Goal: Communication & Community: Answer question/provide support

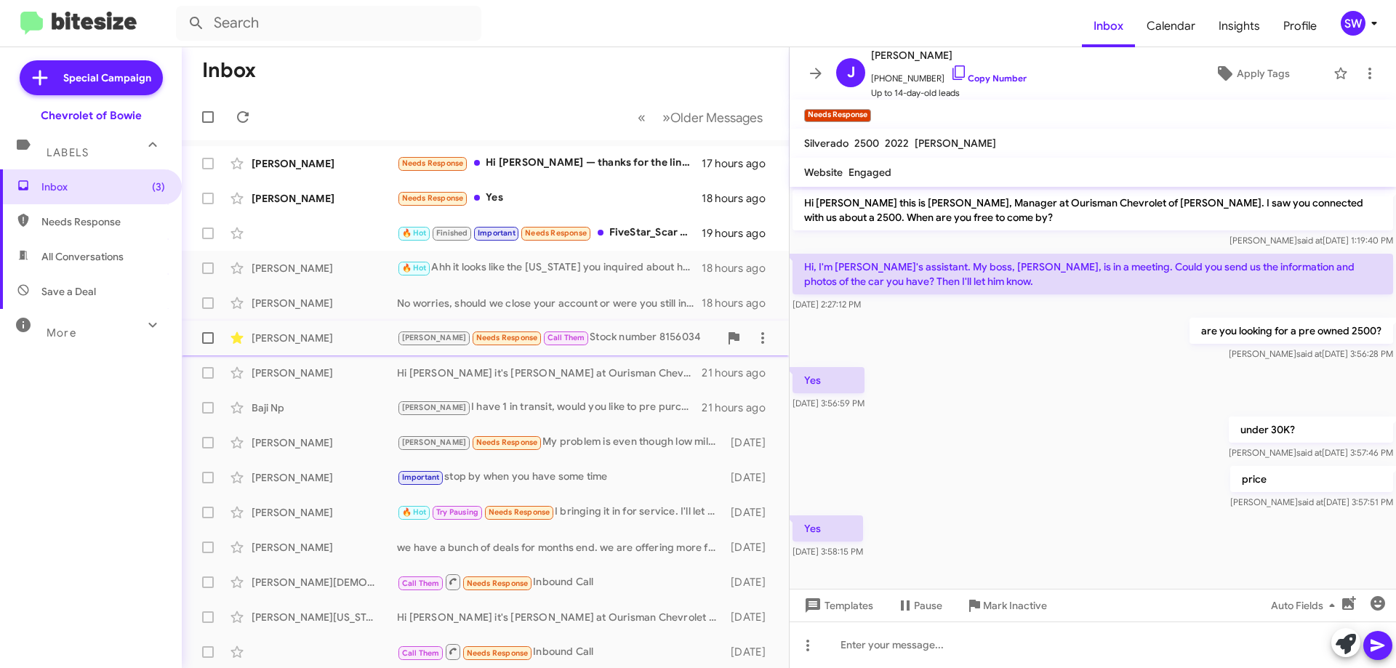
click at [343, 343] on div "[PERSON_NAME]" at bounding box center [324, 338] width 145 height 15
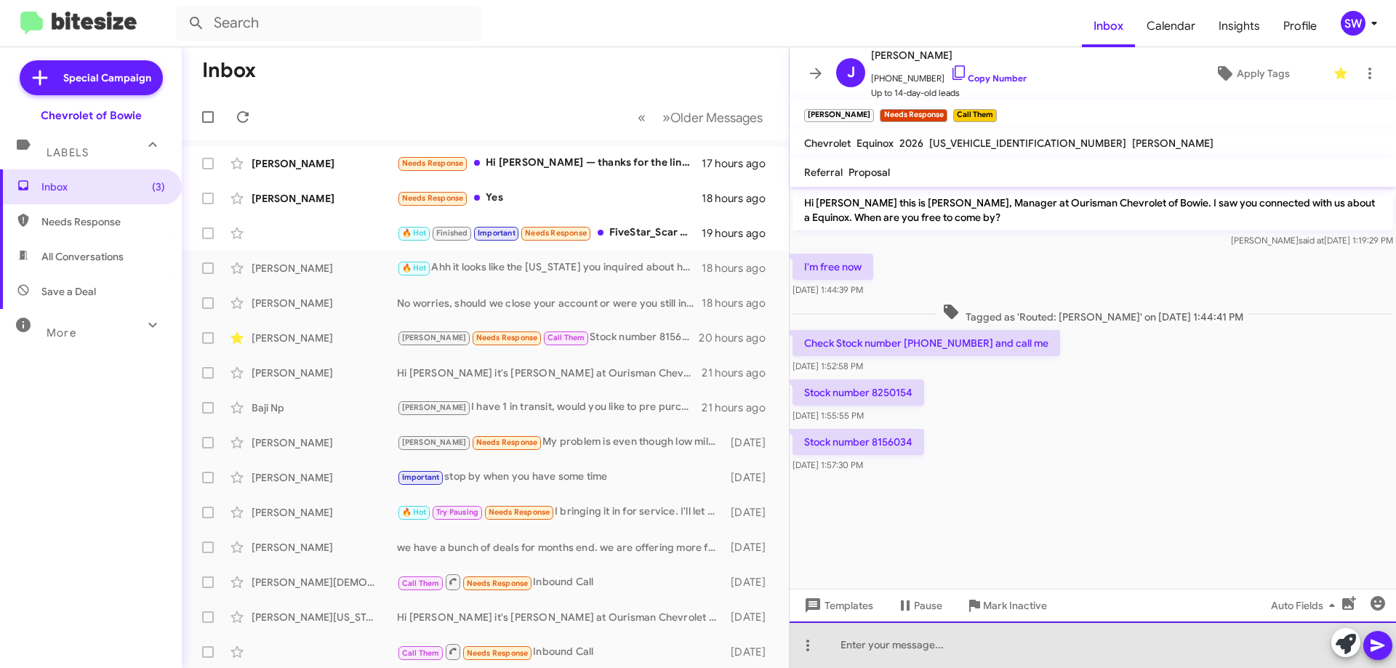
click at [918, 649] on div at bounding box center [1093, 645] width 606 height 47
drag, startPoint x: 908, startPoint y: 646, endPoint x: 934, endPoint y: 662, distance: 30.5
click at [910, 647] on div "Hey [PERSON_NAME] thpse are available," at bounding box center [1093, 645] width 606 height 47
click at [1032, 641] on div "Hey [PERSON_NAME] those are available," at bounding box center [1093, 645] width 606 height 47
click at [1040, 654] on div "Hey [PERSON_NAME] those are available," at bounding box center [1093, 645] width 606 height 47
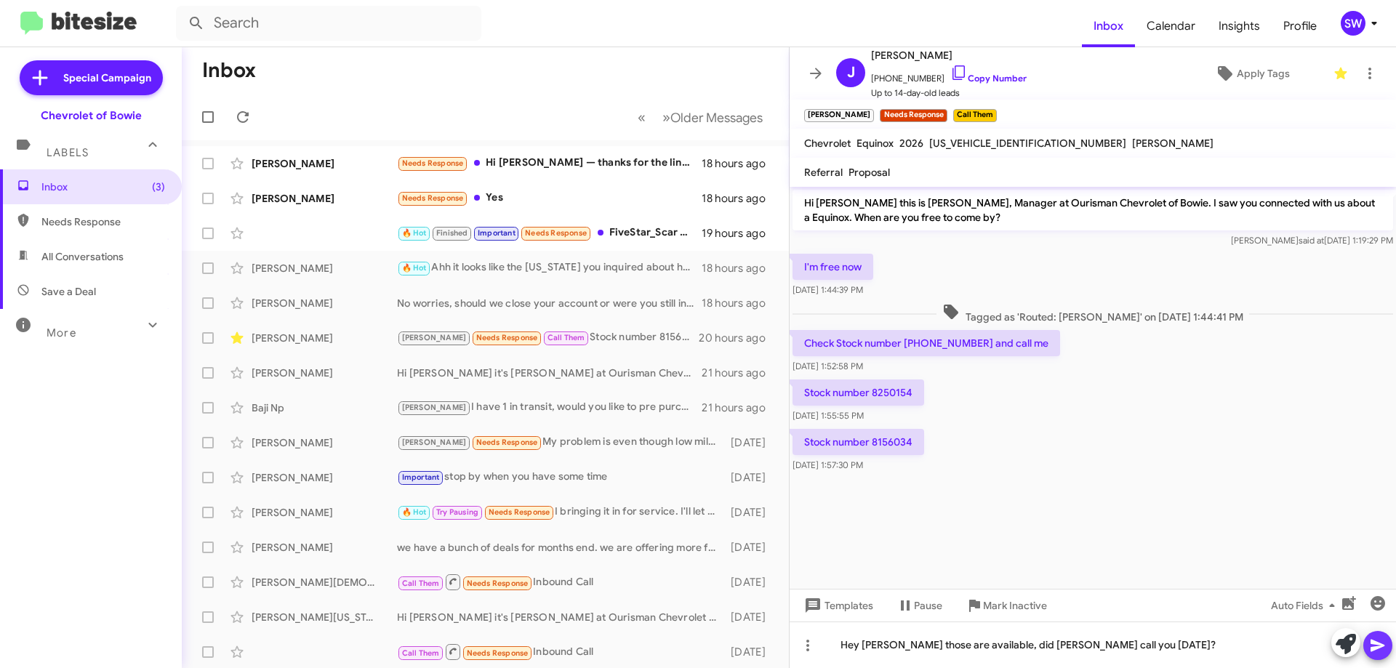
click at [1379, 649] on icon at bounding box center [1377, 645] width 17 height 17
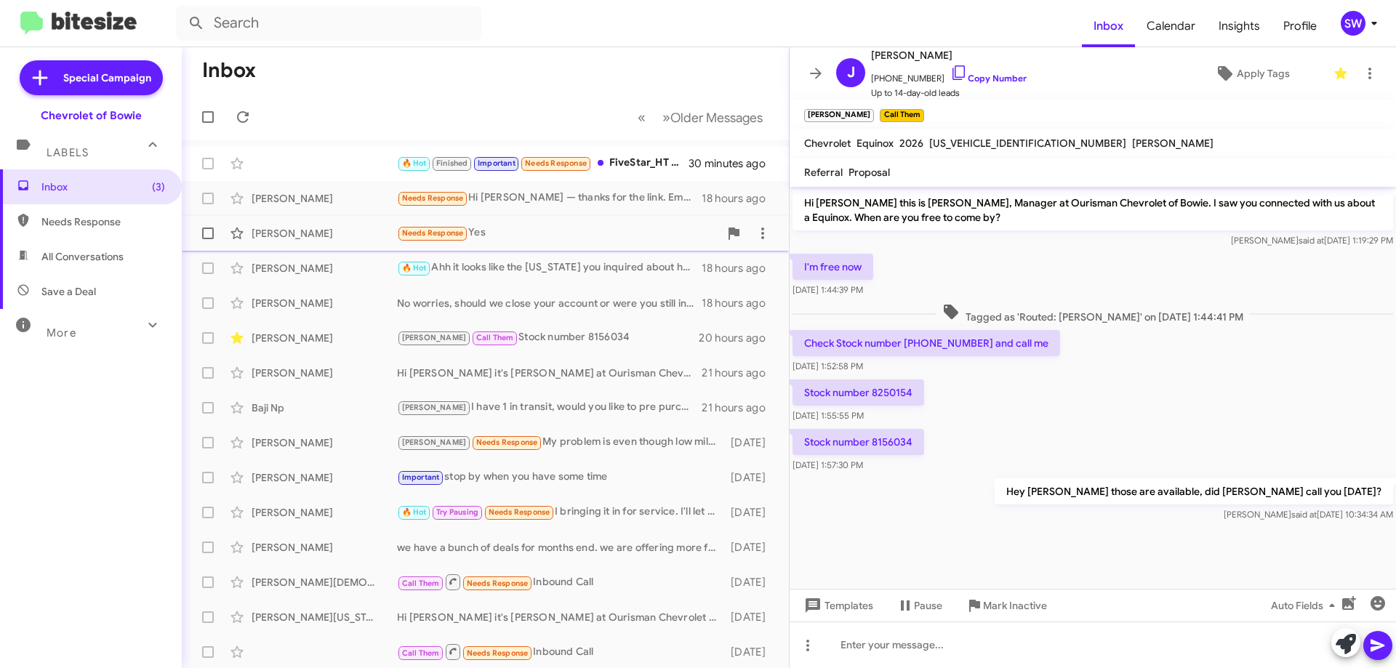
drag, startPoint x: 534, startPoint y: 228, endPoint x: 680, endPoint y: 239, distance: 145.8
click at [535, 228] on div "Needs Response Yes" at bounding box center [558, 233] width 322 height 17
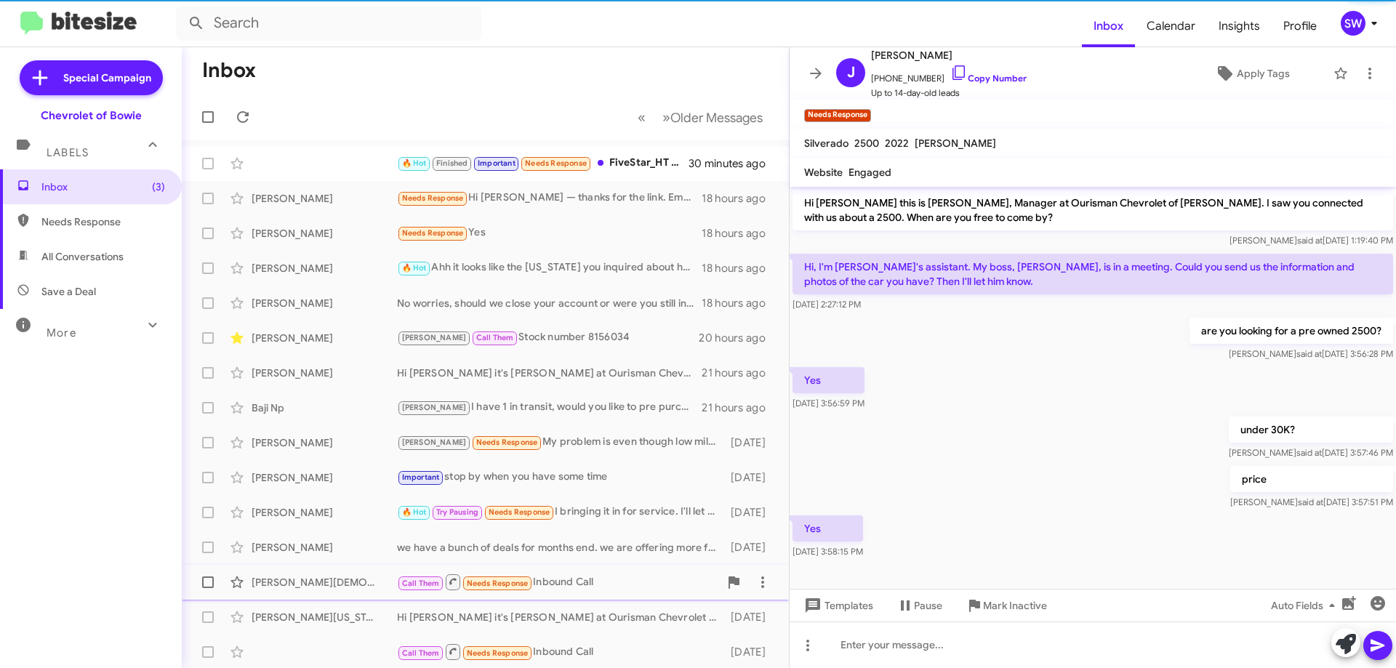
click at [1011, 596] on span "Mark Inactive" at bounding box center [1015, 606] width 64 height 26
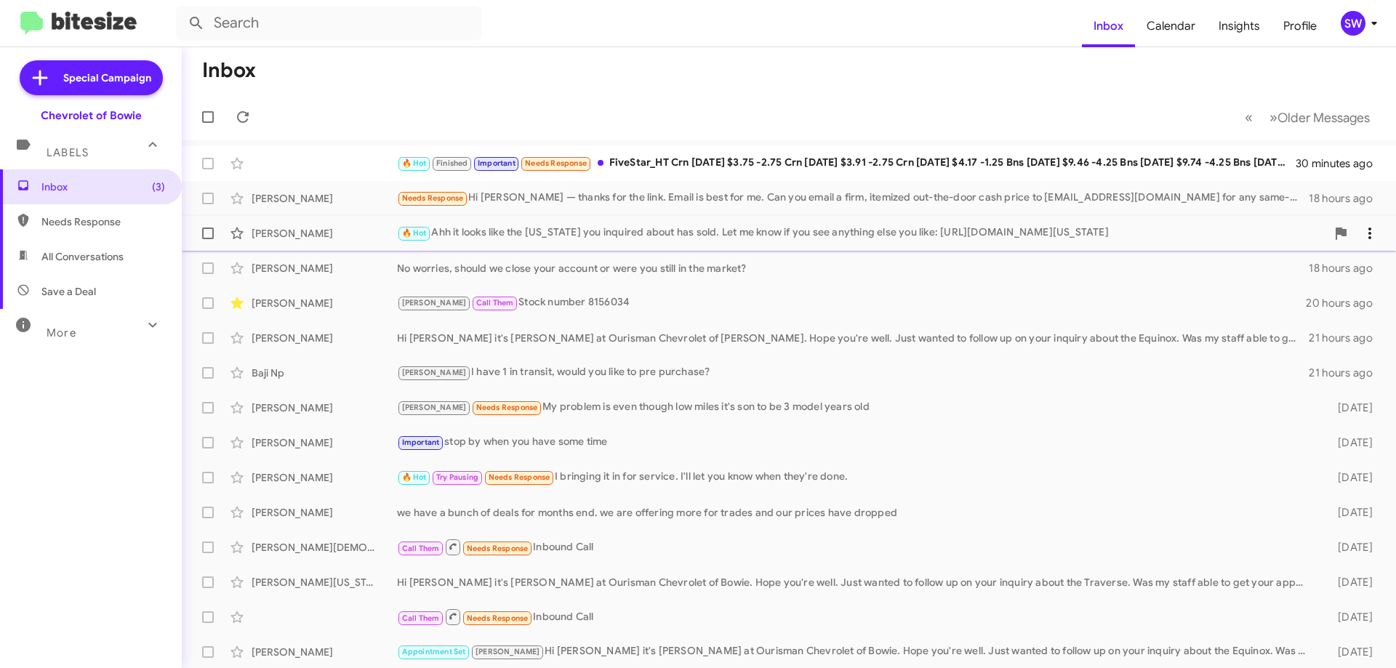
drag, startPoint x: 568, startPoint y: 203, endPoint x: 761, endPoint y: 241, distance: 197.2
click at [568, 204] on div "Needs Response Hi [PERSON_NAME] — thanks for the link. Email is best for me. Ca…" at bounding box center [853, 198] width 912 height 17
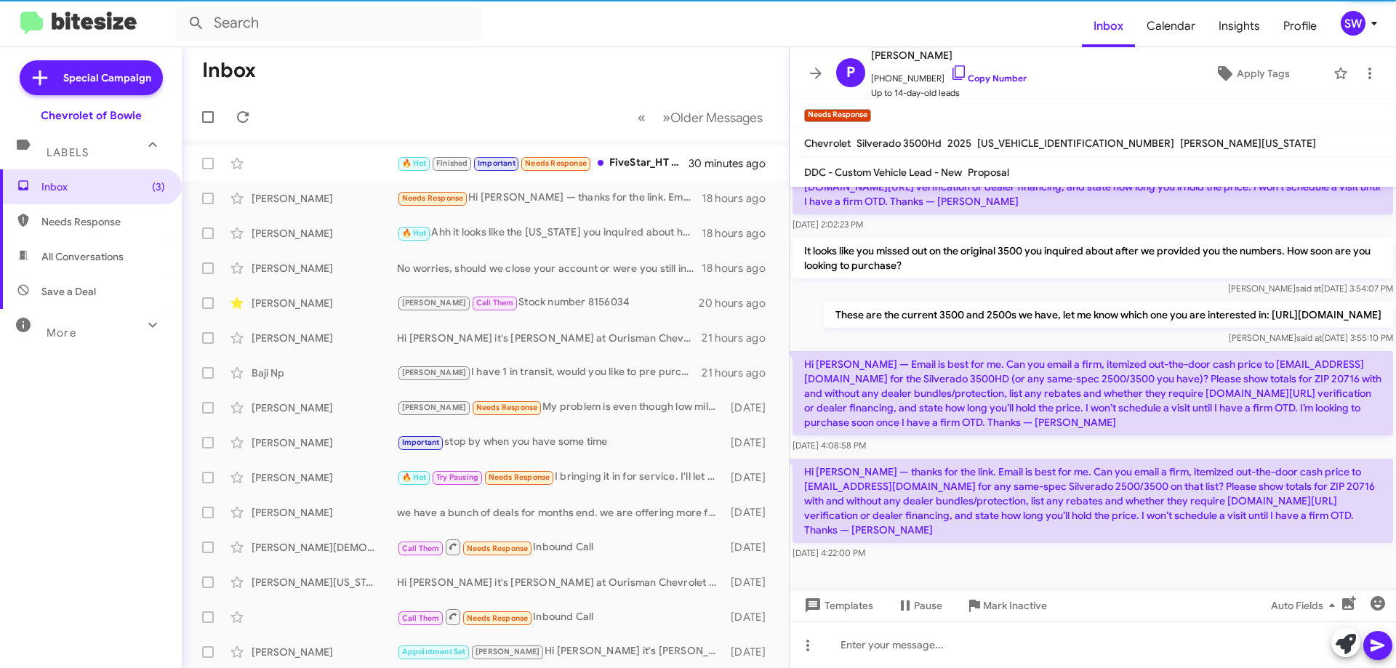
scroll to position [304, 0]
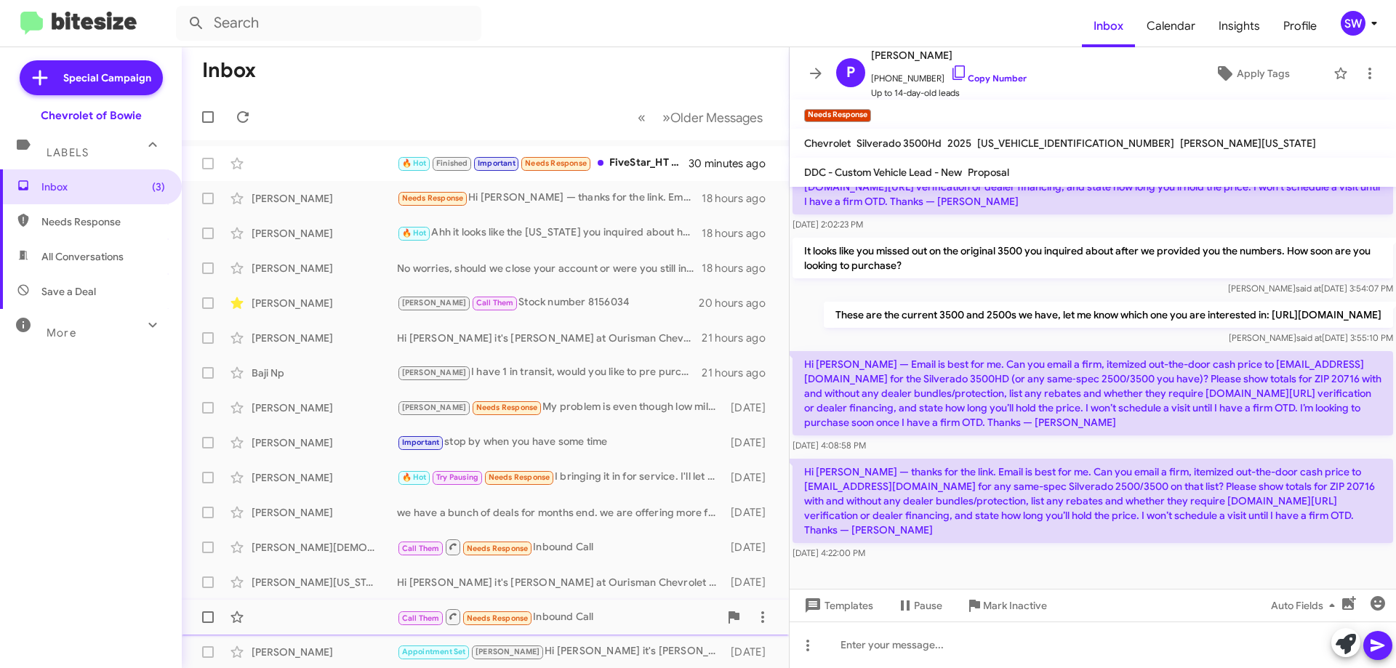
drag, startPoint x: 1009, startPoint y: 599, endPoint x: 1041, endPoint y: 601, distance: 32.0
click at [1009, 600] on span "Mark Inactive" at bounding box center [1015, 606] width 64 height 26
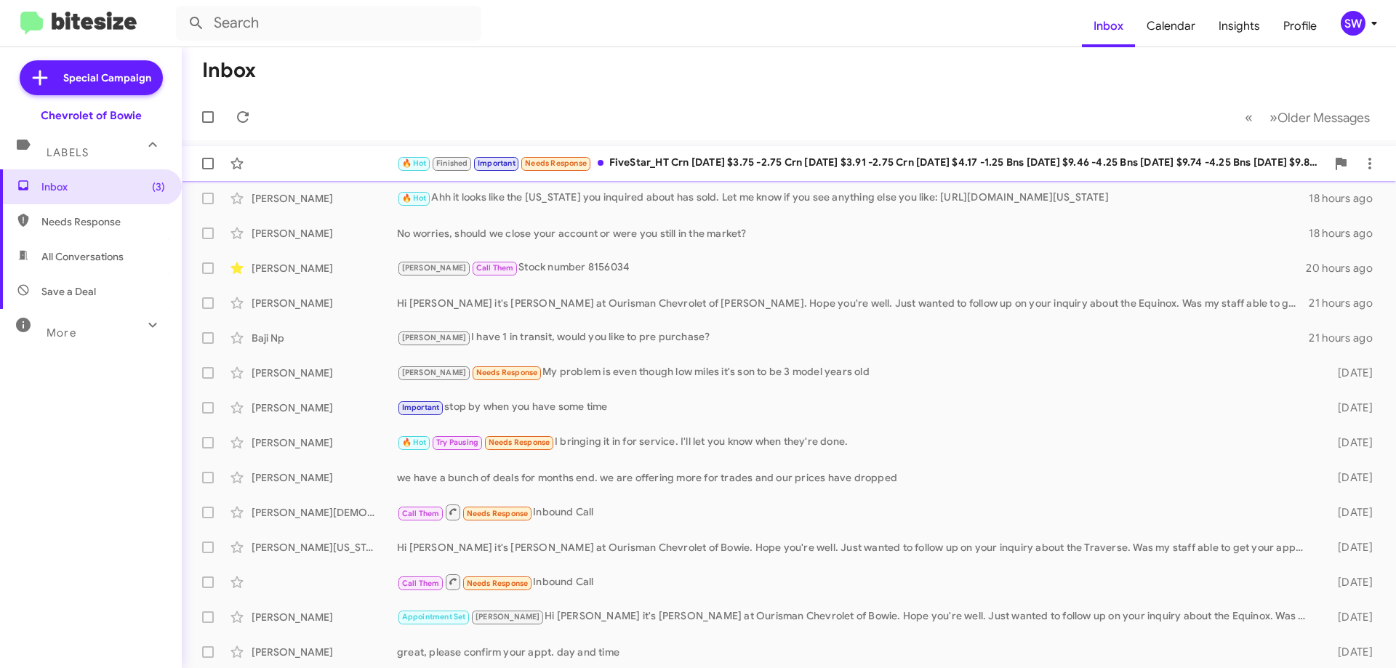
click at [672, 163] on div "🔥 Hot Finished Important Needs Response FiveStar_HT Crn [DATE] $3.75 -2.75 Crn …" at bounding box center [861, 163] width 929 height 17
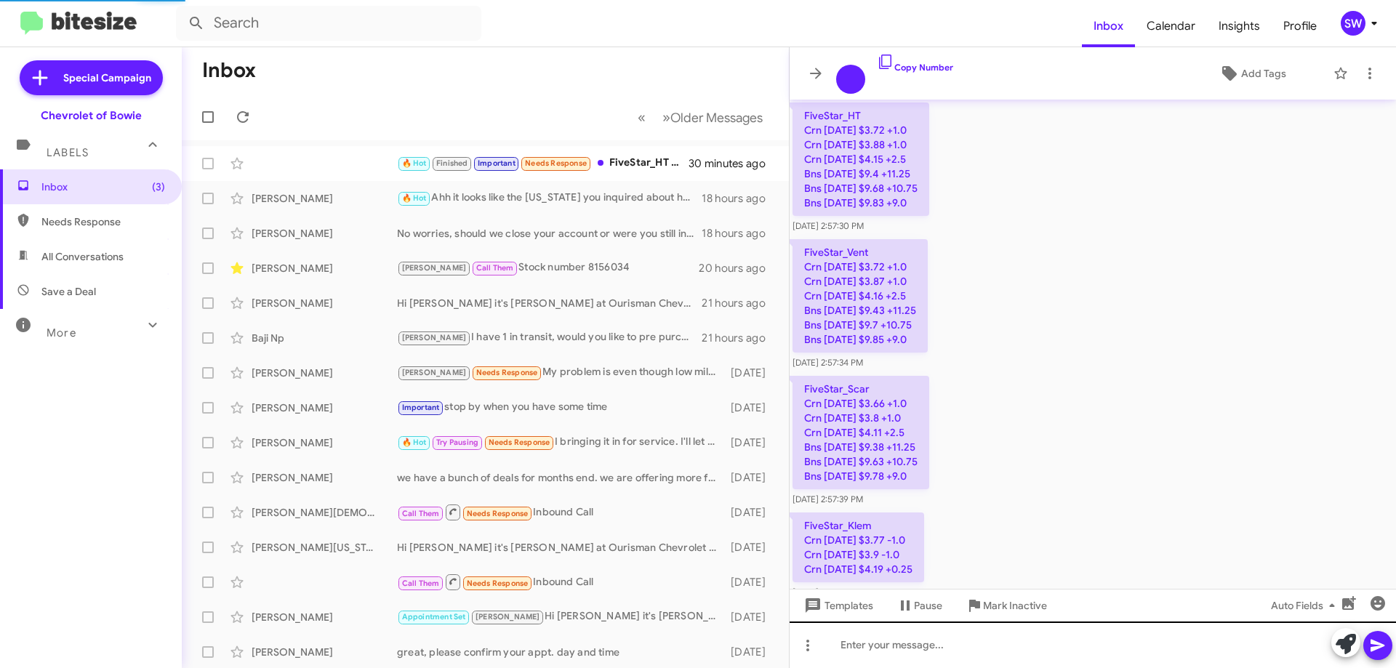
scroll to position [2187, 0]
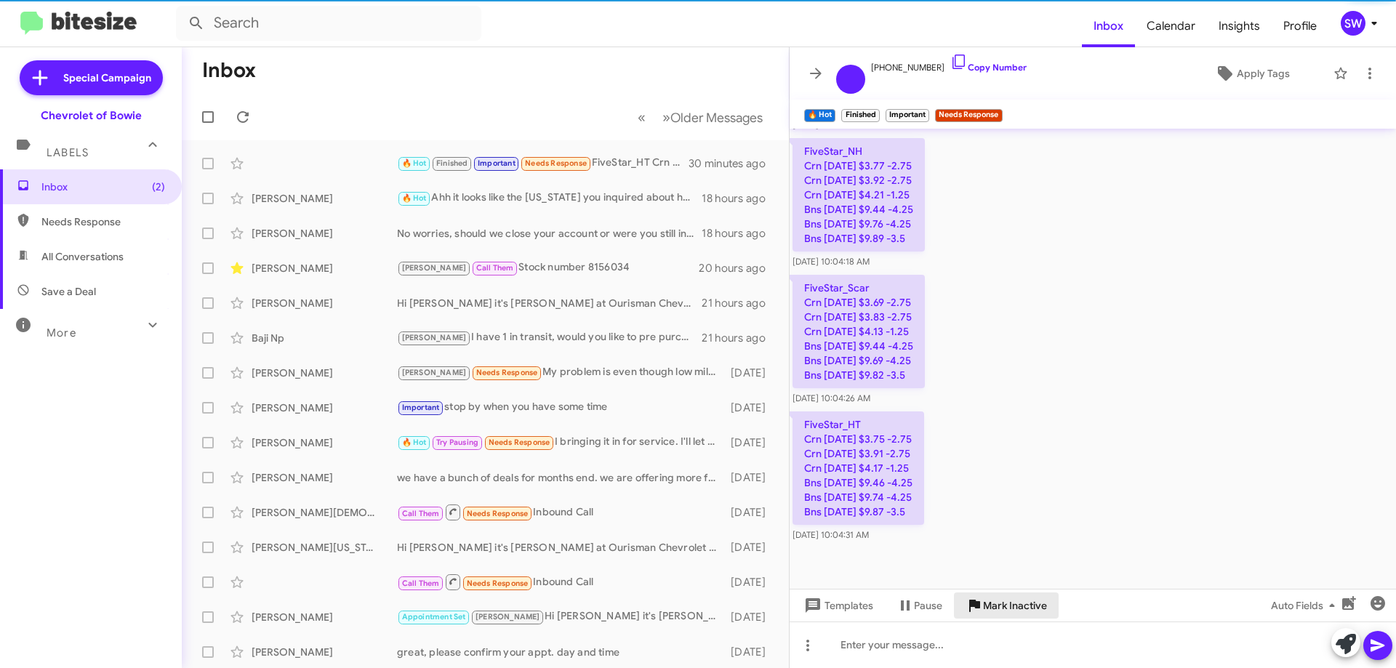
drag, startPoint x: 1016, startPoint y: 605, endPoint x: 816, endPoint y: 444, distance: 257.0
click at [1015, 605] on span "Mark Inactive" at bounding box center [1015, 606] width 64 height 26
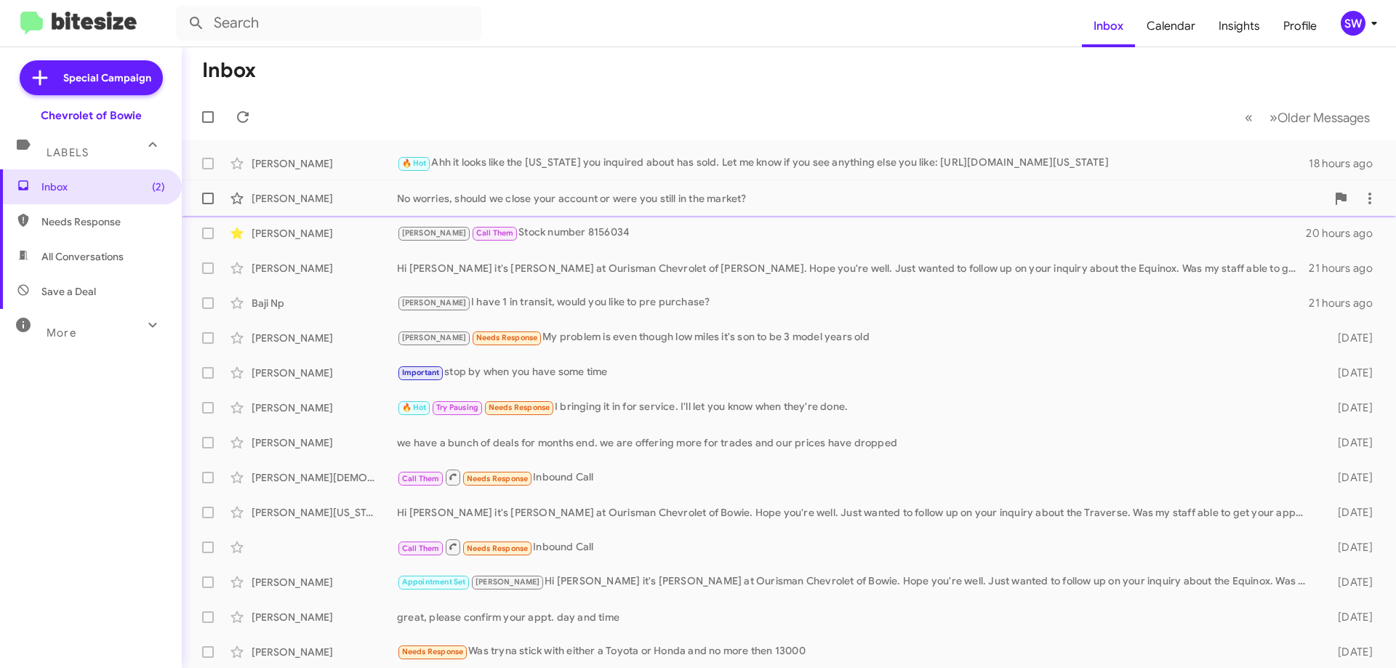
drag, startPoint x: 612, startPoint y: 161, endPoint x: 710, endPoint y: 212, distance: 111.2
click at [624, 167] on div "🔥 Hot Ahh it looks like the [US_STATE] you inquired about has sold. Let me know…" at bounding box center [853, 163] width 912 height 17
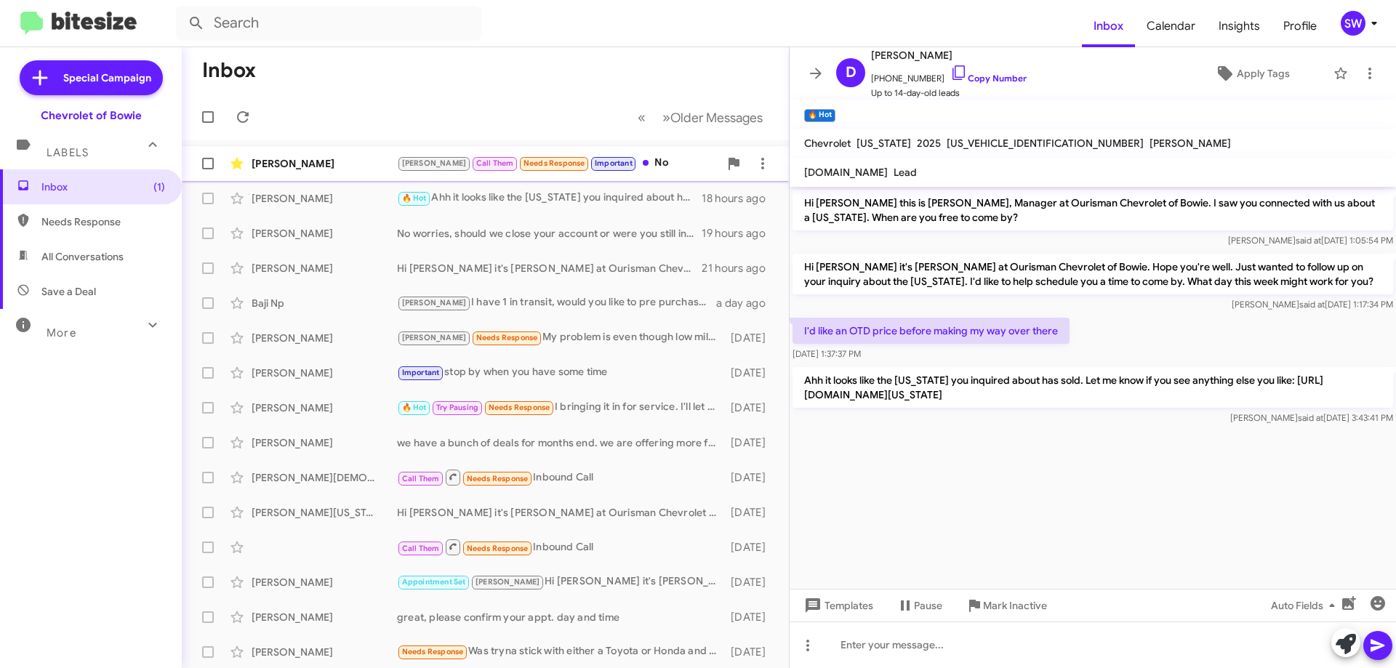
click at [613, 157] on div "[PERSON_NAME] Call Them Needs Response Important No" at bounding box center [558, 163] width 322 height 17
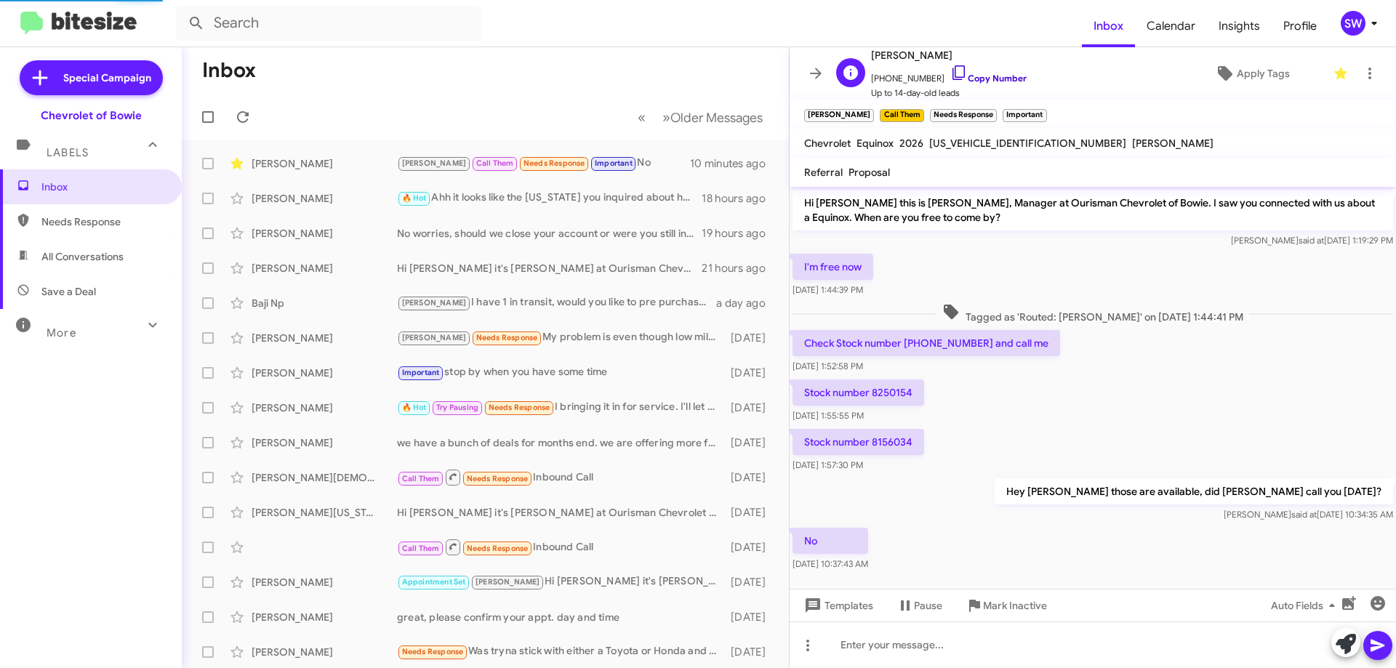
drag, startPoint x: 947, startPoint y: 72, endPoint x: 966, endPoint y: 80, distance: 21.2
click at [950, 74] on icon at bounding box center [958, 72] width 17 height 17
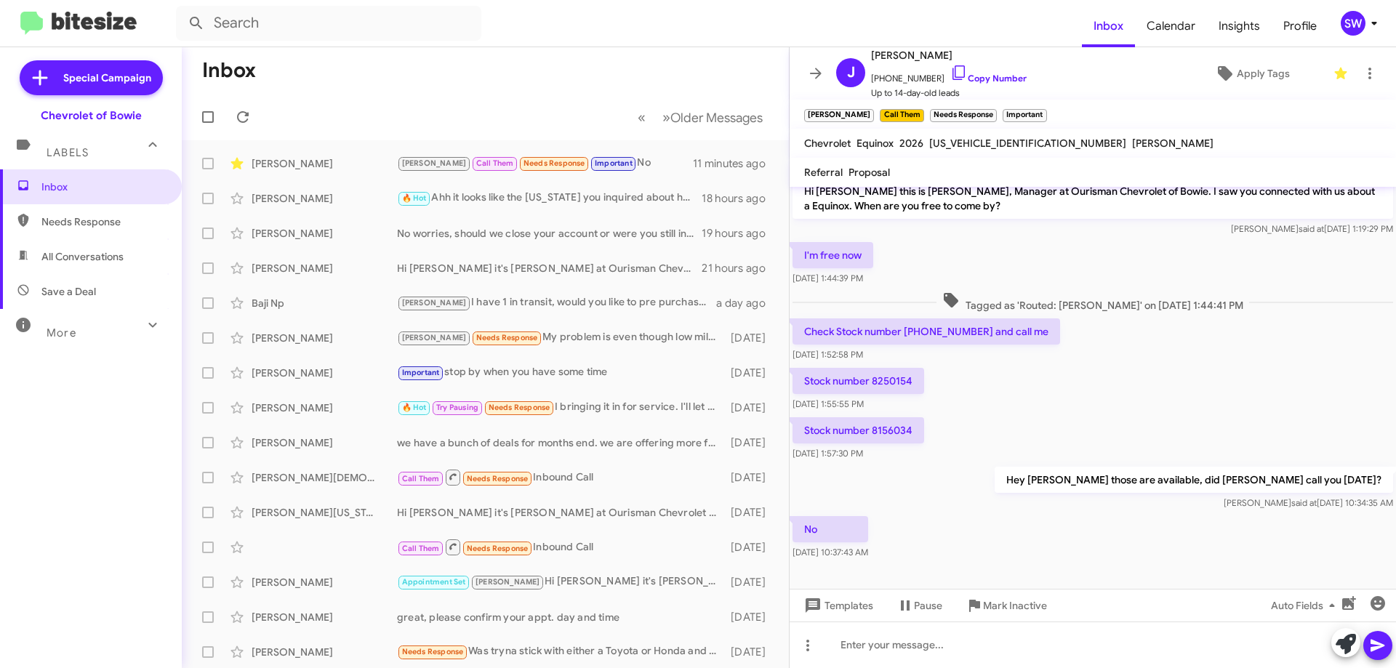
scroll to position [15, 0]
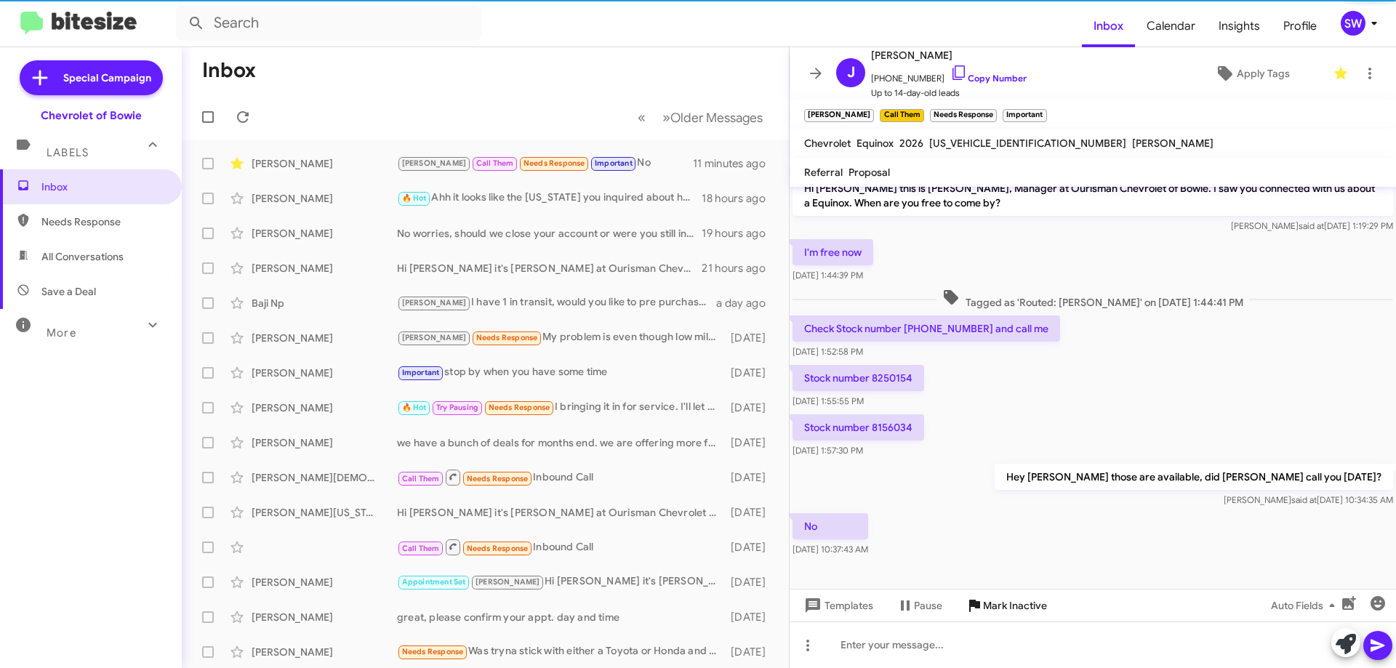
drag, startPoint x: 996, startPoint y: 612, endPoint x: 1021, endPoint y: 547, distance: 69.3
click at [996, 609] on span "Mark Inactive" at bounding box center [1015, 606] width 64 height 26
